Goal: Task Accomplishment & Management: Use online tool/utility

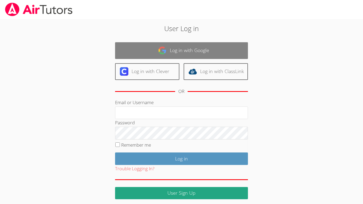
click at [155, 53] on link "Log in with Google" at bounding box center [181, 50] width 133 height 17
click at [162, 49] on img at bounding box center [162, 50] width 9 height 9
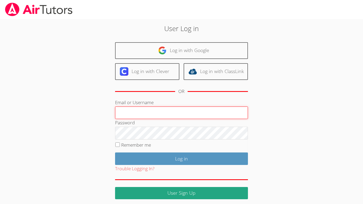
click at [143, 110] on input "Email or Username" at bounding box center [181, 113] width 133 height 13
type input "tyler"
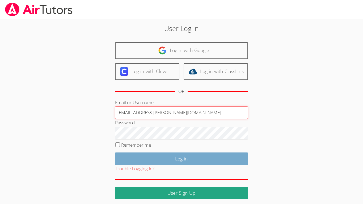
type input "Tyler.thompson@d11.org"
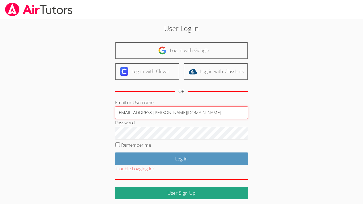
click at [190, 115] on input "Tyler.thompson@d11.org" at bounding box center [181, 113] width 133 height 13
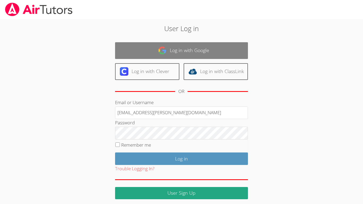
click at [178, 53] on link "Log in with Google" at bounding box center [181, 50] width 133 height 17
click at [176, 51] on link "Log in with Google" at bounding box center [181, 50] width 133 height 17
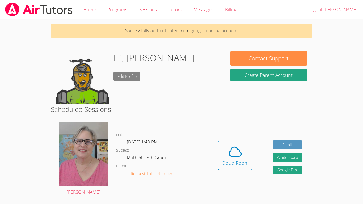
click at [136, 73] on link "Edit Profile" at bounding box center [127, 76] width 27 height 9
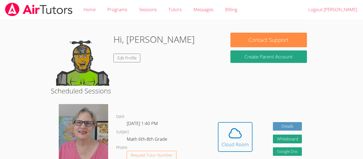
click at [56, 43] on div "Hi, [PERSON_NAME] Edit Profile" at bounding box center [138, 59] width 175 height 53
click at [27, 119] on body "Home Programs Sessions Tutors Messages Billing Logout [PERSON_NAME] Hi, [PERSON…" at bounding box center [181, 79] width 363 height 159
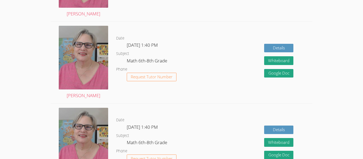
scroll to position [161, 0]
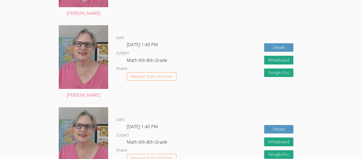
click at [203, 75] on dl "Date [DATE] 1:40 PM Subject Math 6th-8th Grade Phone Request Tutor Number" at bounding box center [162, 62] width 92 height 55
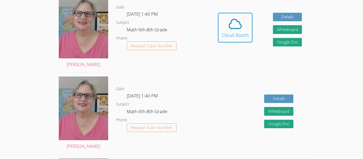
scroll to position [111, 0]
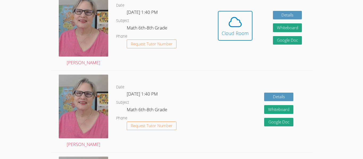
click at [155, 6] on dl "Date Mon Sep 15, 1:40 PM Subject Math 6th-8th Grade Phone Request Tutor Number" at bounding box center [162, 29] width 92 height 55
click at [140, 18] on dl "Date Mon Sep 15, 1:40 PM Subject Math 6th-8th Grade Phone Request Tutor Number" at bounding box center [162, 29] width 92 height 55
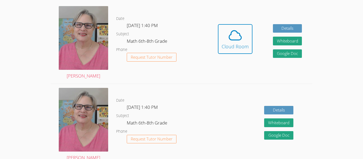
scroll to position [98, 0]
click at [128, 21] on dl "Date Mon Sep 15, 1:40 PM Subject Math 6th-8th Grade Phone Request Tutor Number" at bounding box center [162, 43] width 92 height 55
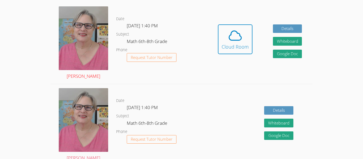
click at [83, 31] on img at bounding box center [83, 38] width 49 height 64
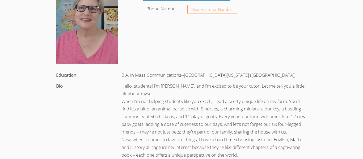
scroll to position [74, 0]
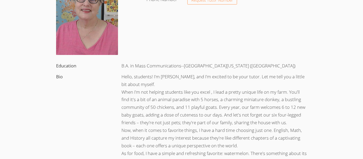
scroll to position [98, 0]
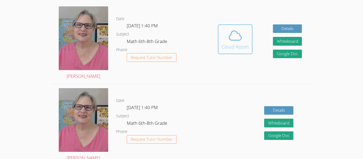
click at [241, 35] on icon at bounding box center [235, 35] width 15 height 15
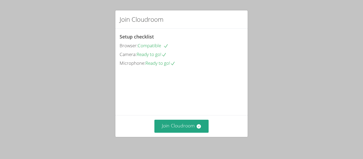
click at [2, 24] on div "Join Cloudroom Setup checklist Browser: Compatible Camera: Ready to go! Microph…" at bounding box center [181, 79] width 363 height 159
click at [194, 131] on button "Join Cloudroom" at bounding box center [182, 126] width 55 height 13
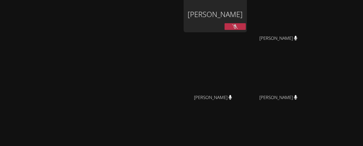
scroll to position [6, 0]
click at [246, 27] on button at bounding box center [235, 26] width 21 height 7
click at [166, 8] on div "[PERSON_NAME] [PERSON_NAME]" at bounding box center [90, 106] width 177 height 220
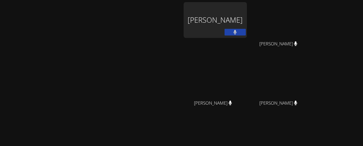
scroll to position [79, 0]
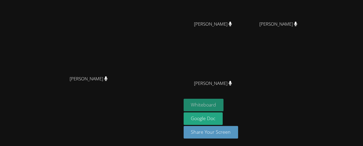
click at [224, 108] on button "Whiteboard" at bounding box center [204, 104] width 40 height 13
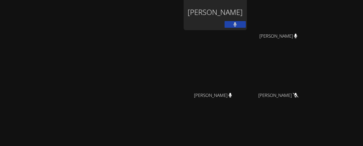
scroll to position [0, 0]
